Goal: Task Accomplishment & Management: Manage account settings

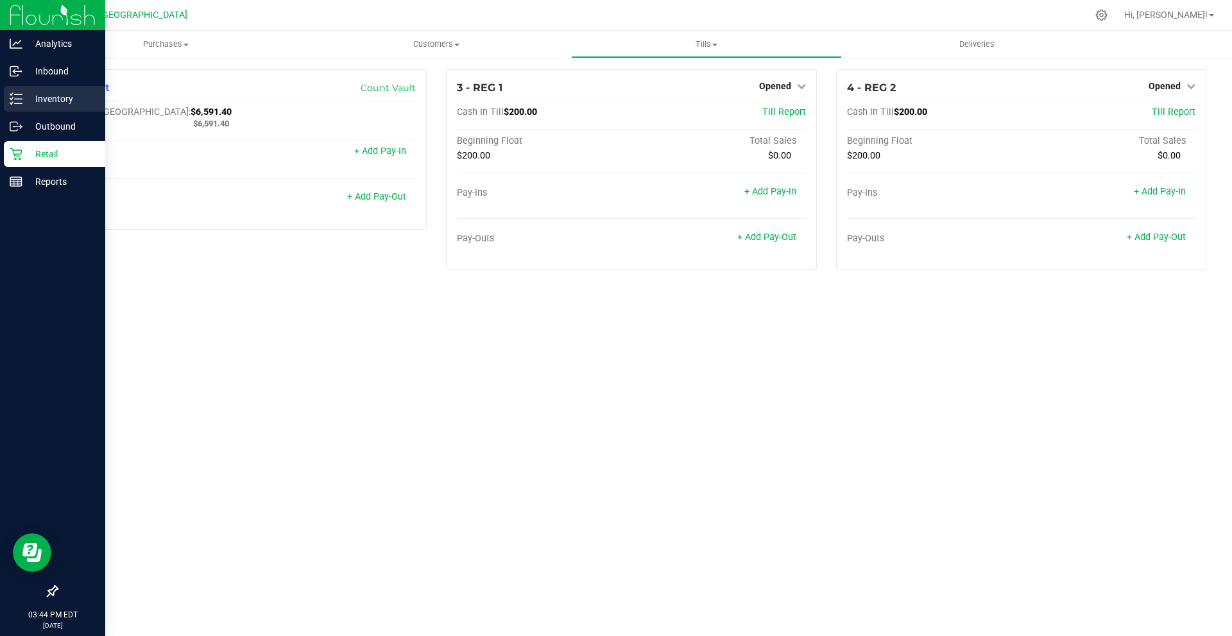
click at [24, 93] on p "Inventory" at bounding box center [60, 98] width 77 height 15
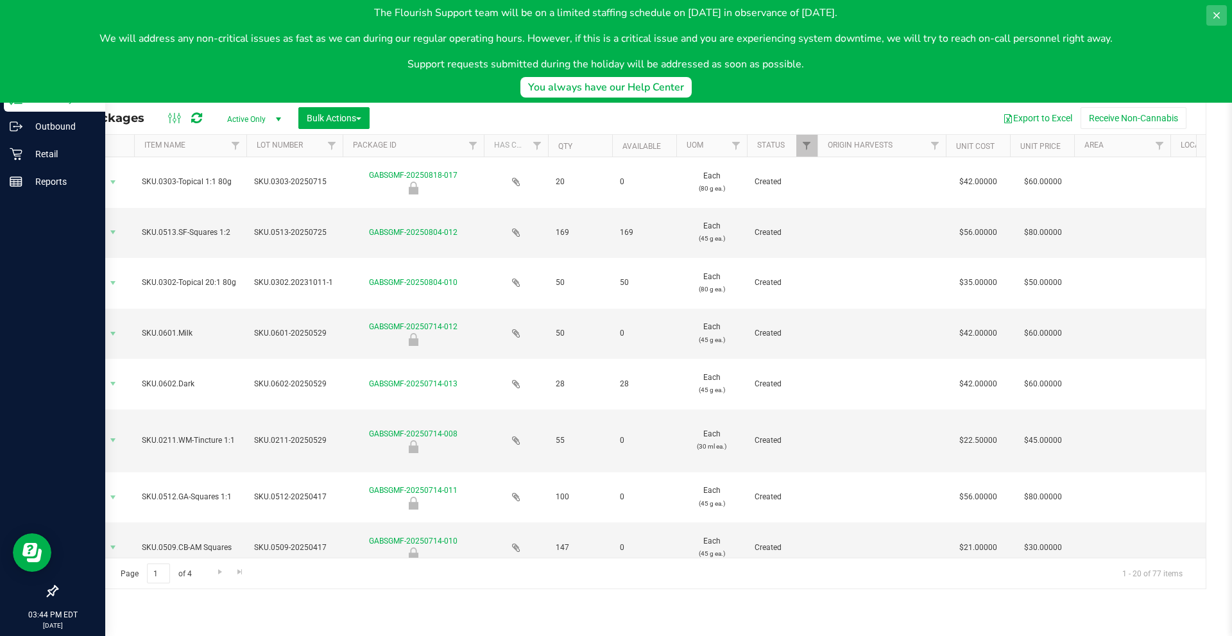
click at [1220, 15] on icon at bounding box center [1217, 15] width 10 height 10
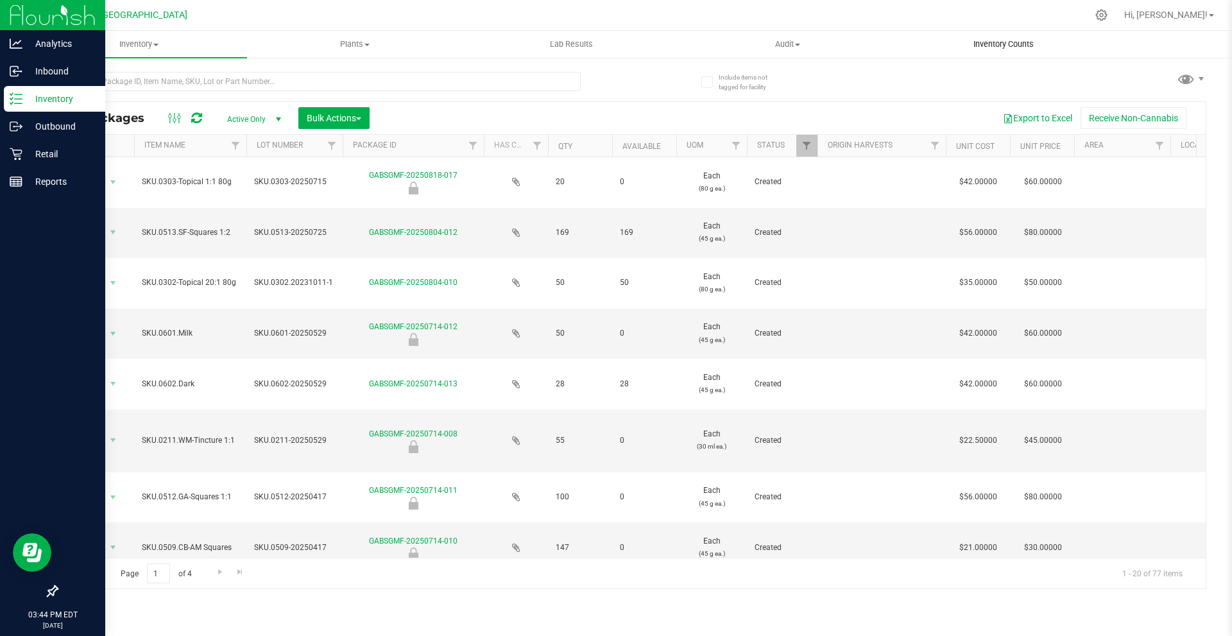
click at [1019, 46] on span "Inventory Counts" at bounding box center [1003, 45] width 95 height 12
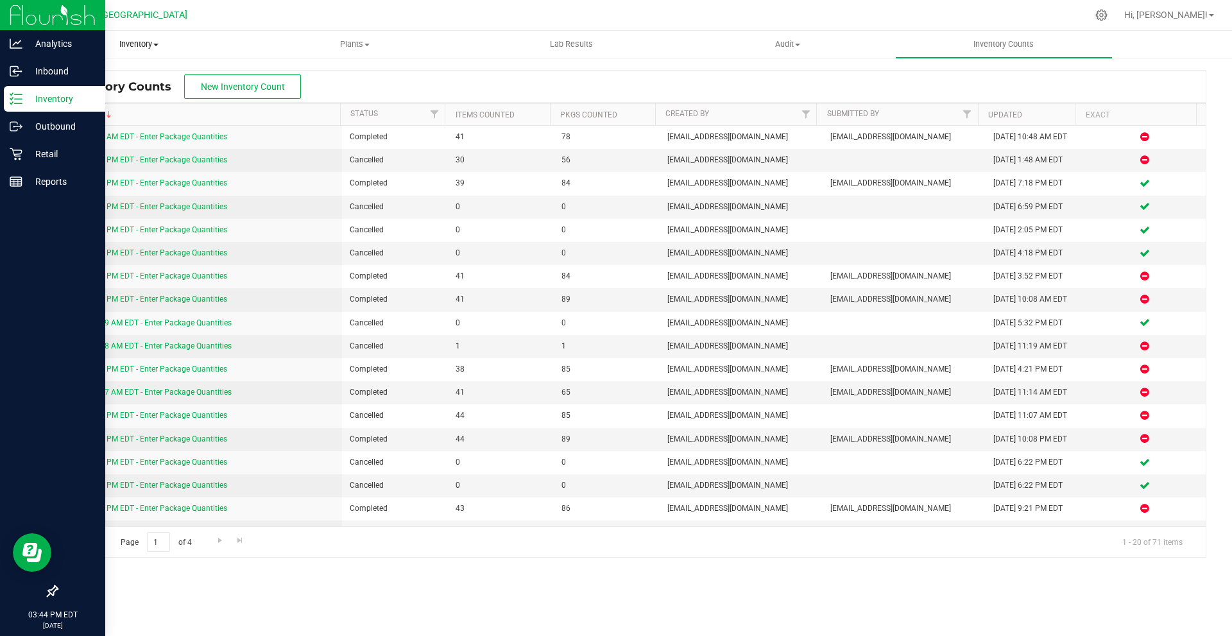
click at [142, 43] on span "Inventory" at bounding box center [138, 45] width 215 height 12
click at [122, 91] on li "All inventory" at bounding box center [139, 92] width 216 height 15
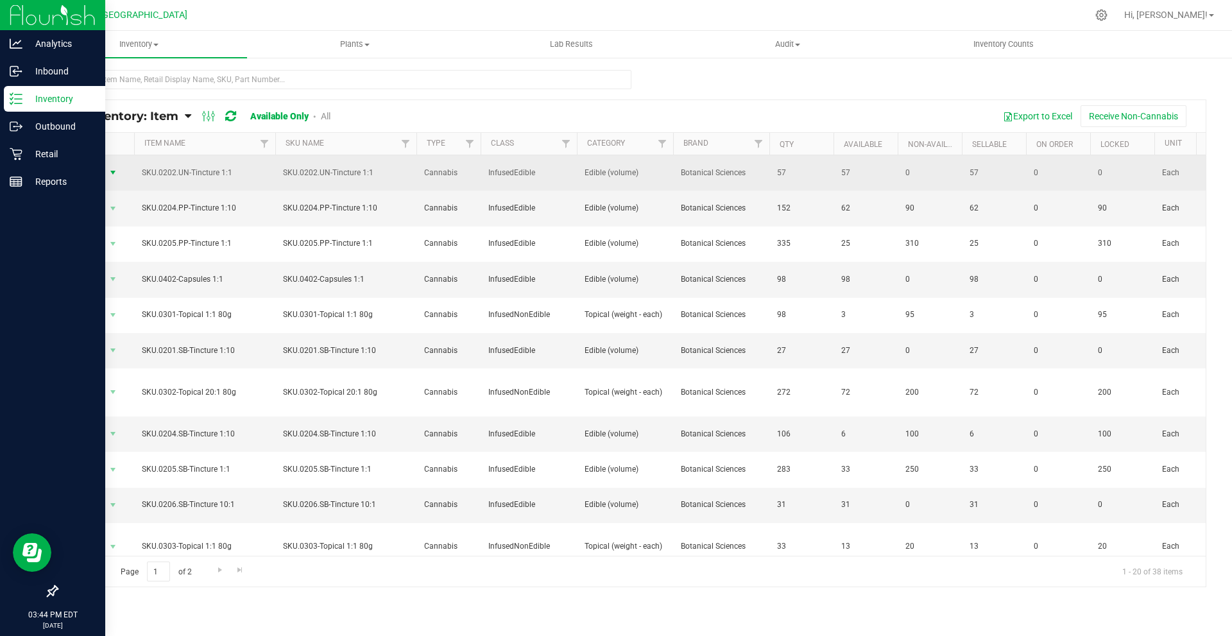
click at [93, 173] on span "Action" at bounding box center [87, 173] width 35 height 18
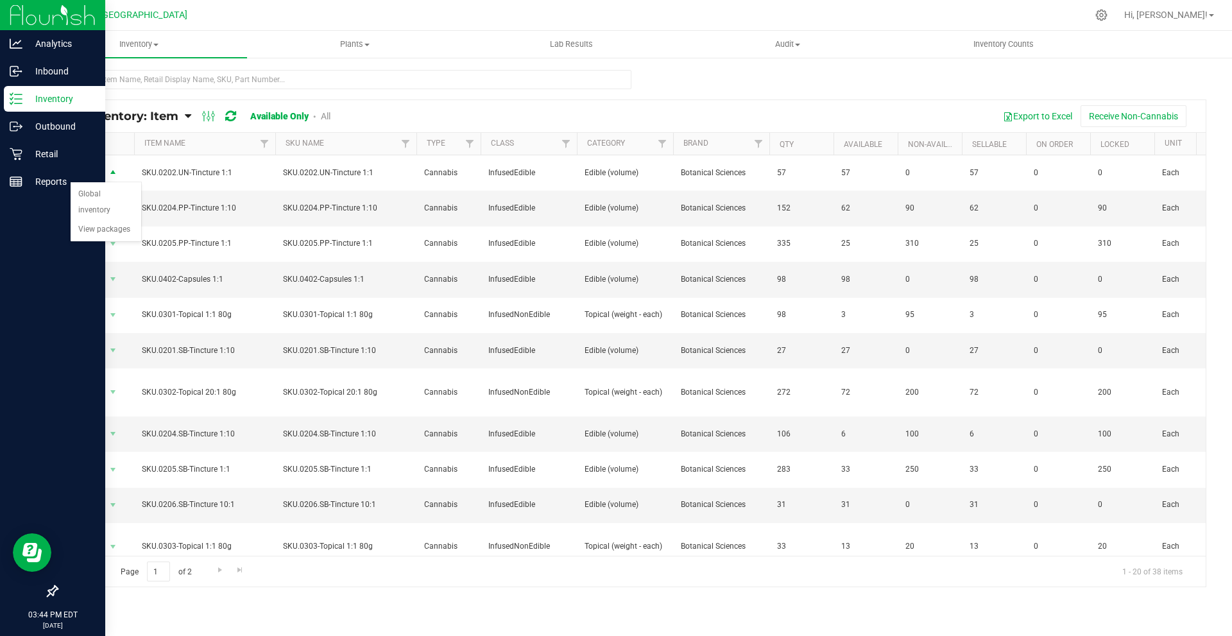
click at [354, 110] on div "Export to Excel Receive Non-Cannabis" at bounding box center [773, 116] width 847 height 22
click at [1198, 15] on span "Hi, [PERSON_NAME]!" at bounding box center [1165, 15] width 83 height 10
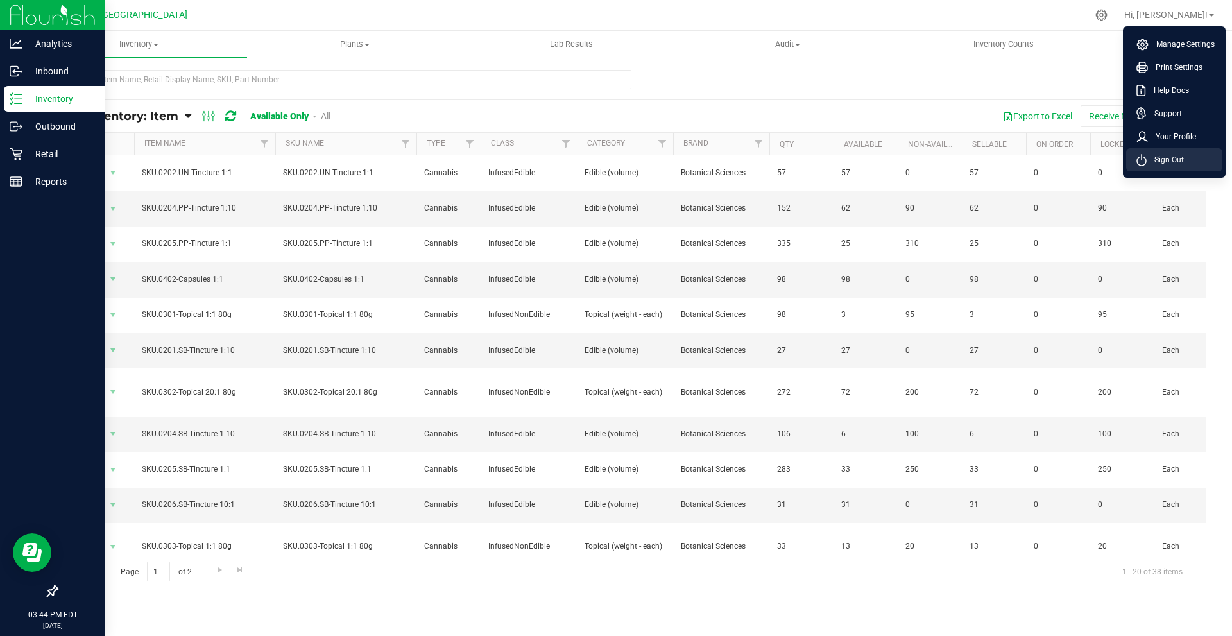
click at [1168, 164] on span "Sign Out" at bounding box center [1165, 159] width 37 height 13
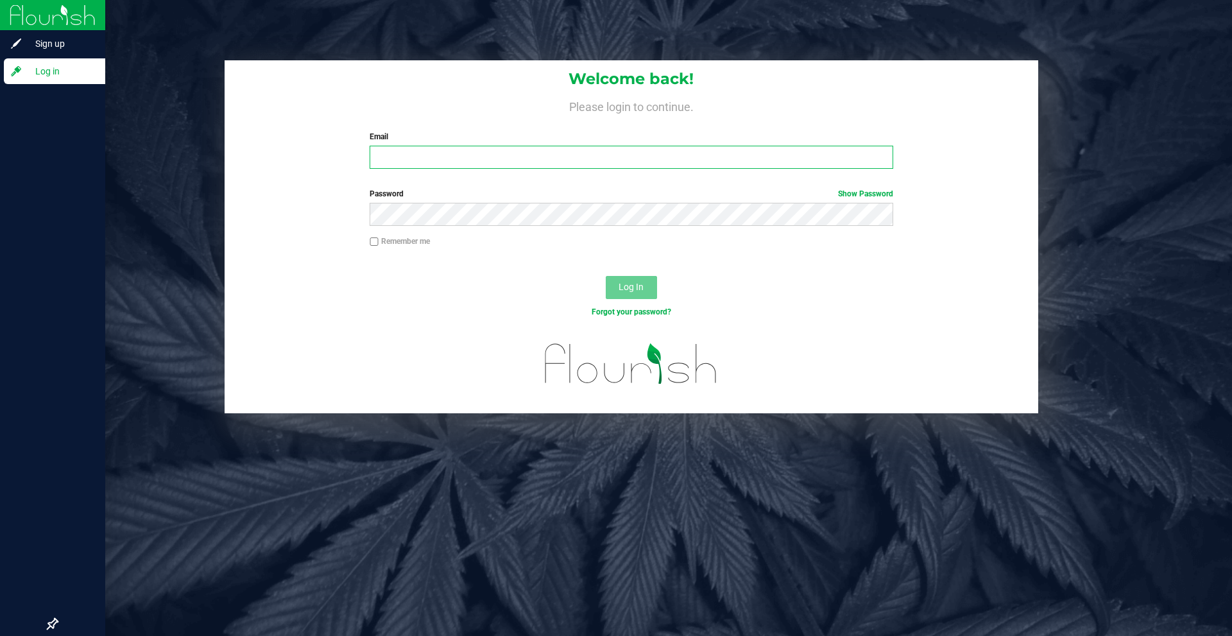
click at [513, 168] on input "Email" at bounding box center [631, 157] width 523 height 23
type input "[EMAIL_ADDRESS][DOMAIN_NAME]"
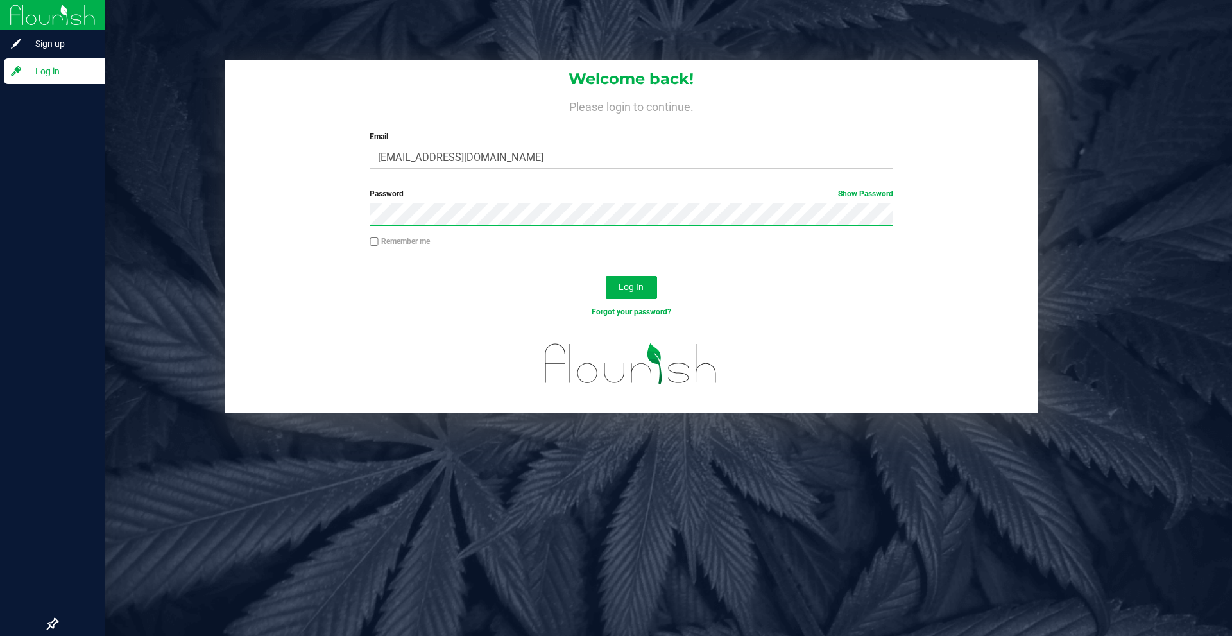
click at [606, 276] on button "Log In" at bounding box center [631, 287] width 51 height 23
